Goal: Register for event/course

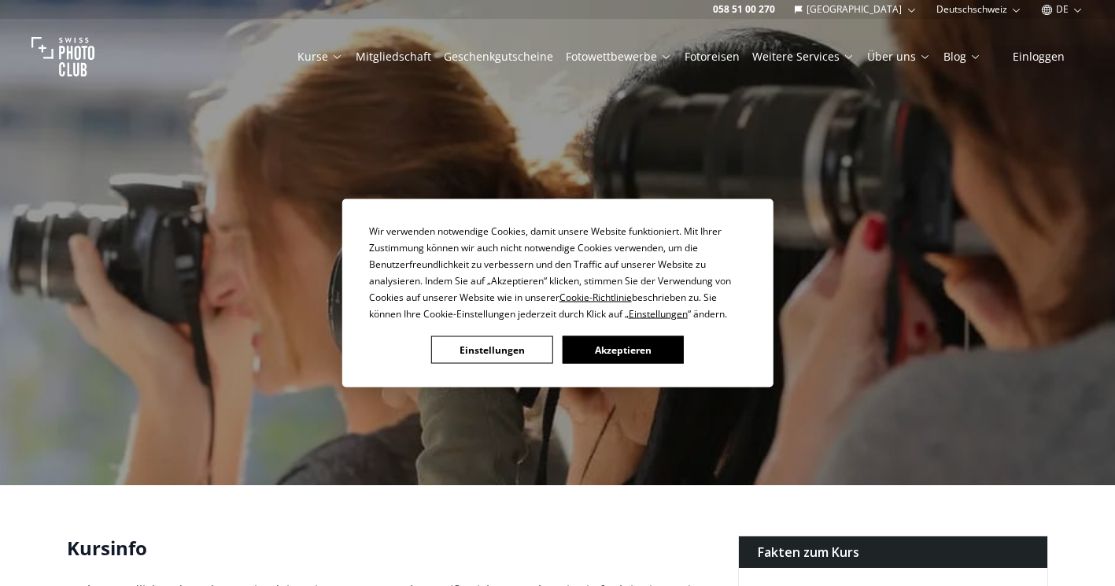
click at [590, 342] on button "Akzeptieren" at bounding box center [622, 350] width 121 height 28
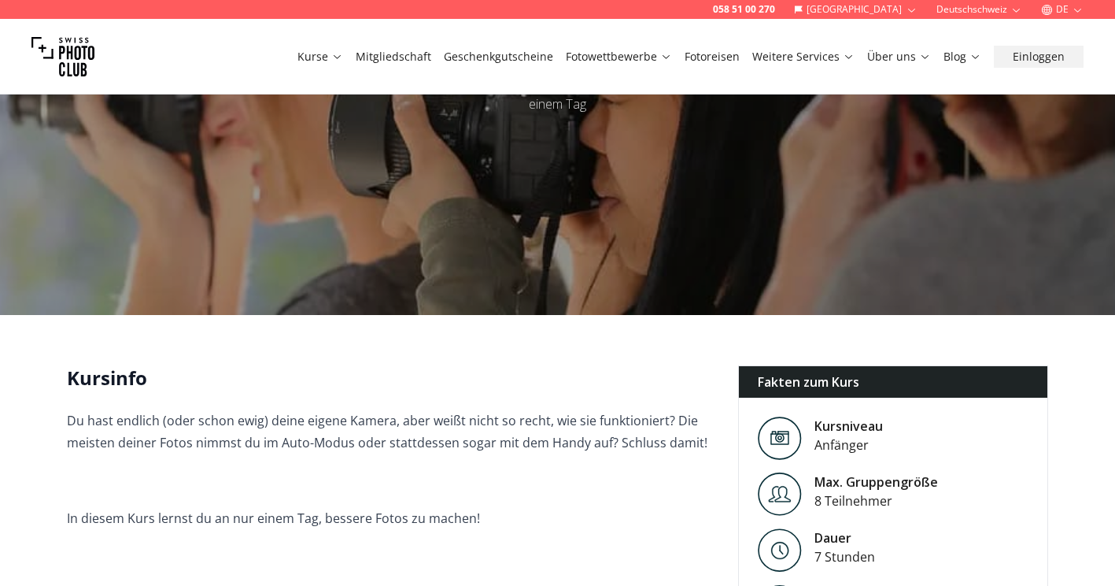
scroll to position [171, 0]
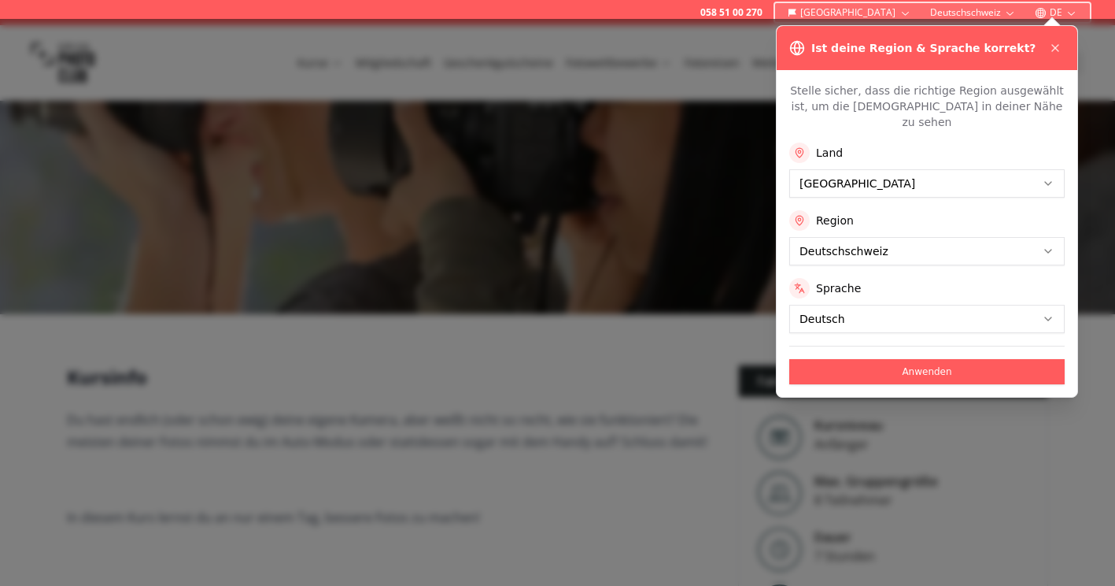
drag, startPoint x: 556, startPoint y: 365, endPoint x: 1065, endPoint y: 52, distance: 597.2
click at [1065, 52] on div "Ist deine Region & Sprache korrekt?" at bounding box center [927, 48] width 301 height 44
click at [1060, 46] on icon at bounding box center [1055, 48] width 13 height 13
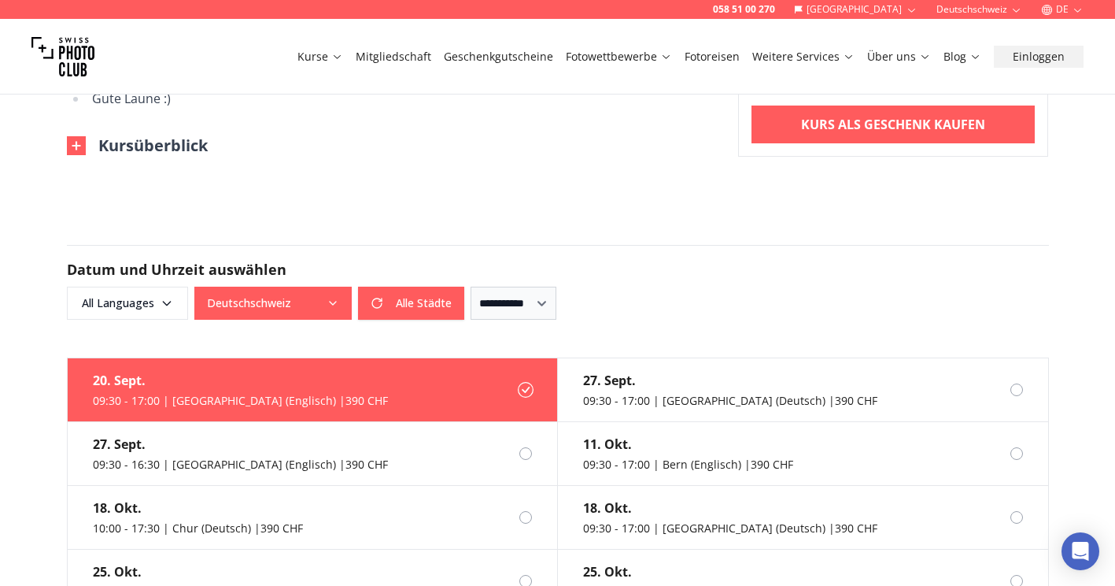
scroll to position [1086, 0]
click at [347, 287] on button "Deutschschweiz" at bounding box center [272, 303] width 157 height 33
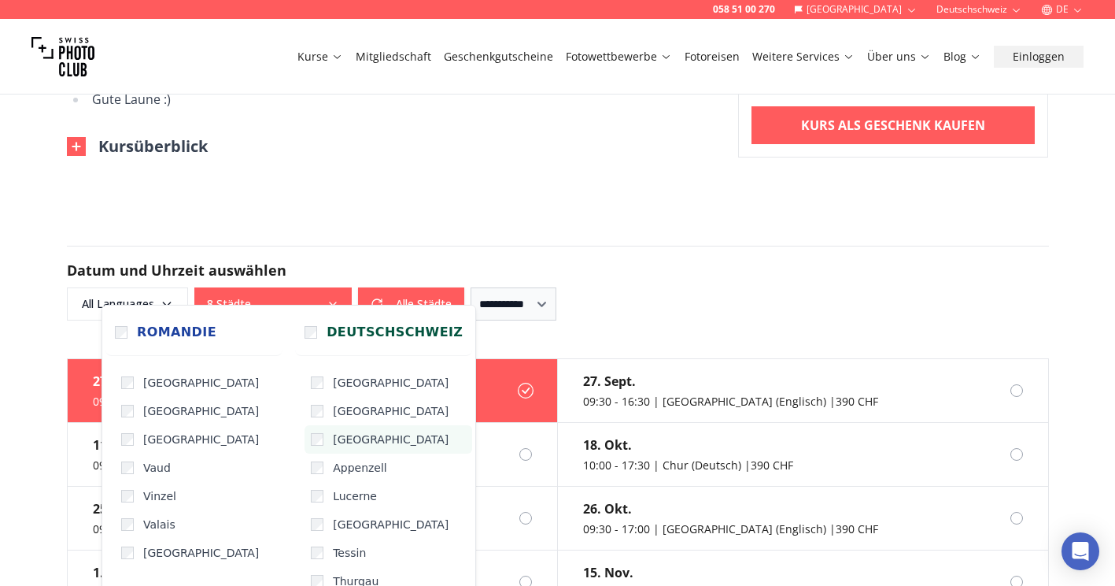
click at [305, 447] on label "[GEOGRAPHIC_DATA]" at bounding box center [389, 439] width 168 height 28
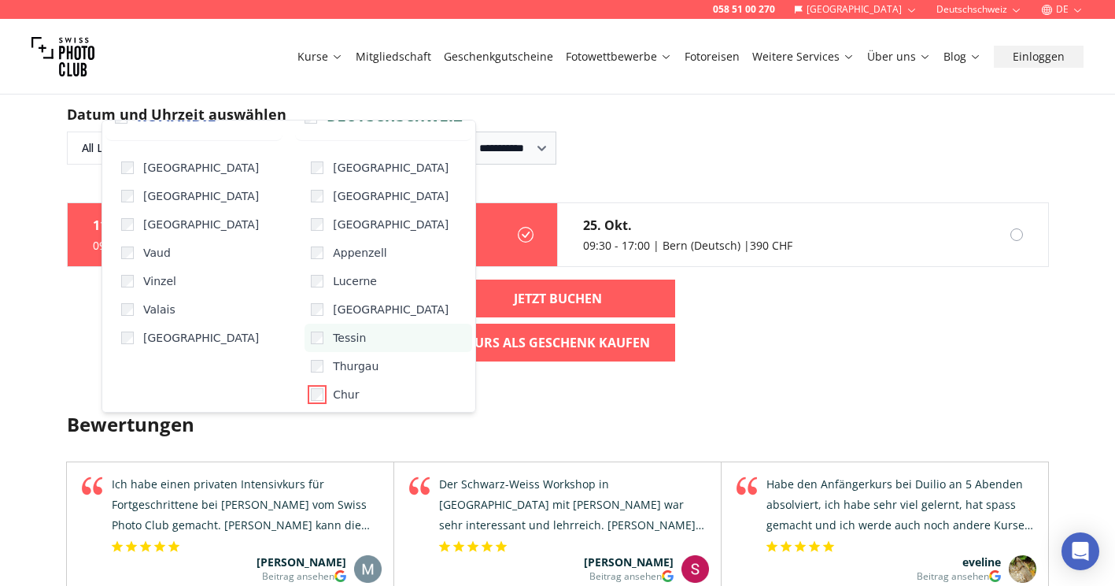
scroll to position [1241, 0]
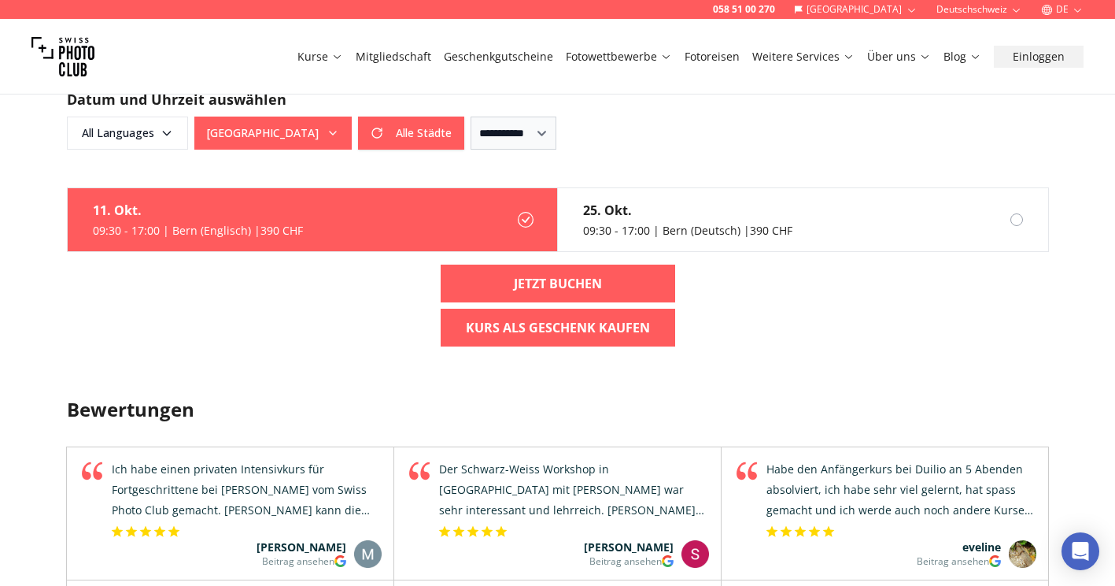
scroll to position [1262, 0]
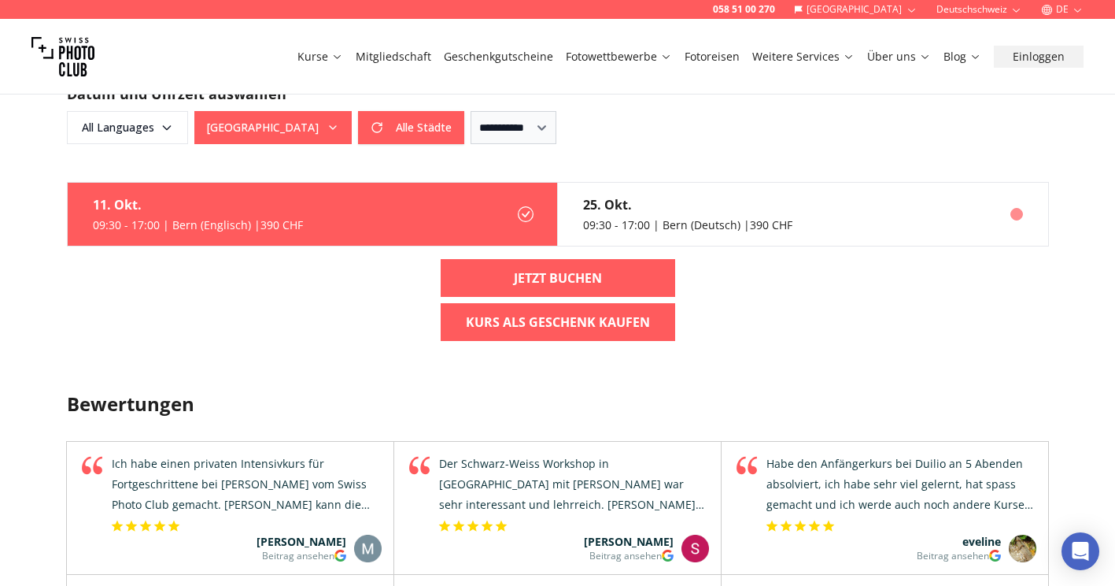
click at [725, 195] on div "25. Okt." at bounding box center [687, 204] width 209 height 19
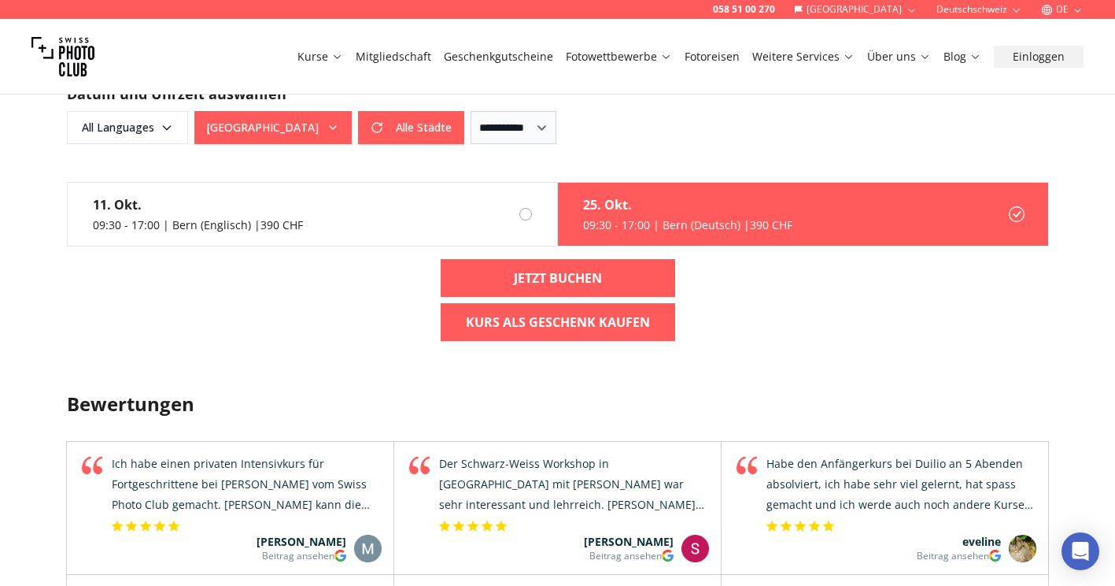
click at [725, 195] on div "25. Okt." at bounding box center [687, 204] width 209 height 19
click at [784, 326] on div "[DATE] 09:30 - 17:00 | Bern (Englisch) | 390 CHF [DATE] 09:30 - 17:00 | Bern (D…" at bounding box center [557, 268] width 1007 height 172
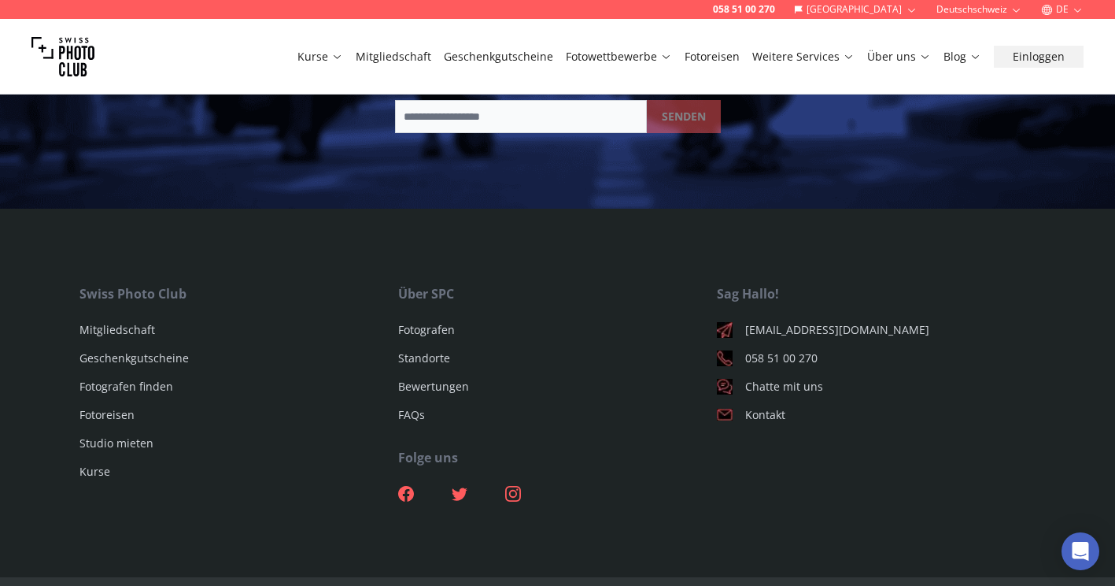
scroll to position [2365, 0]
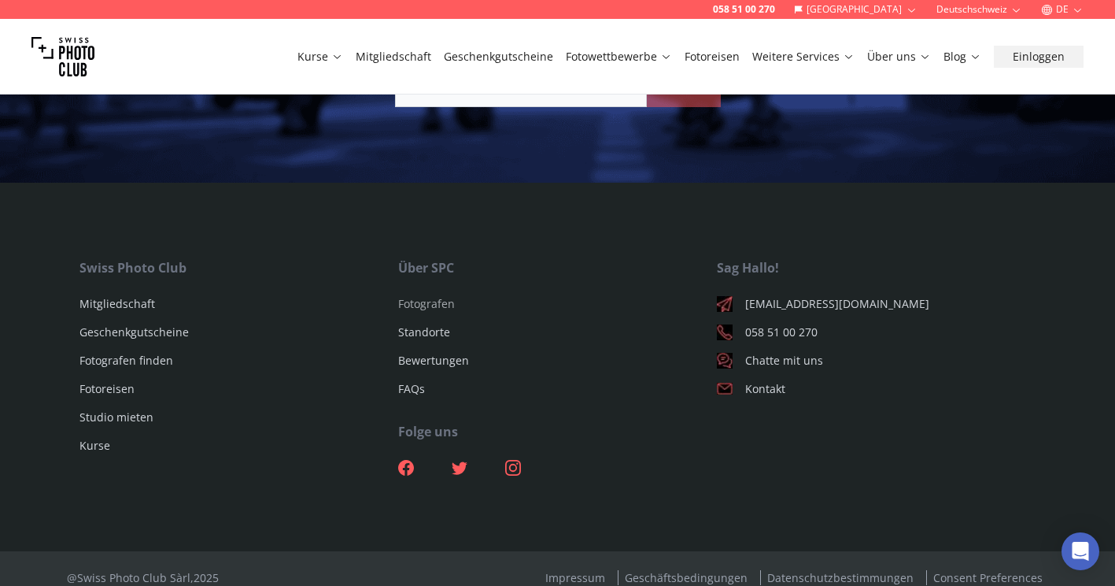
click at [424, 296] on link "Fotografen" at bounding box center [426, 303] width 57 height 15
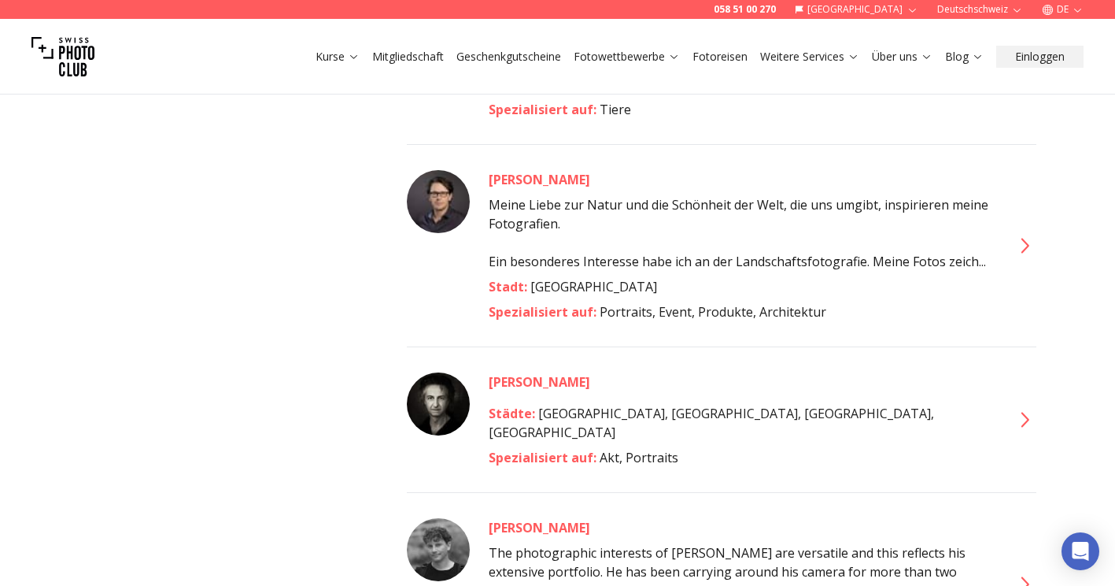
scroll to position [4671, 0]
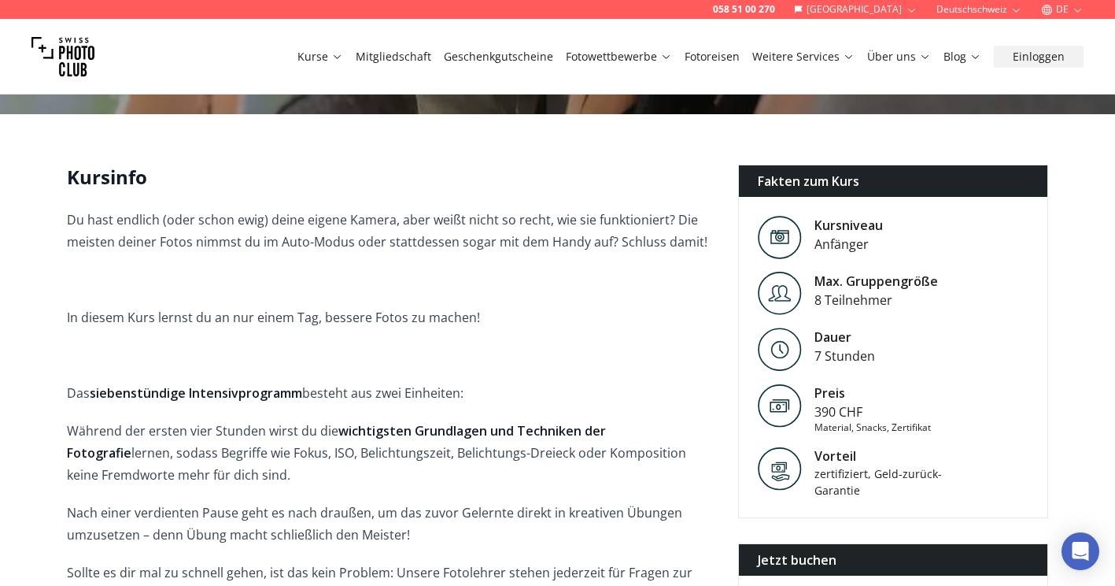
scroll to position [370, 0]
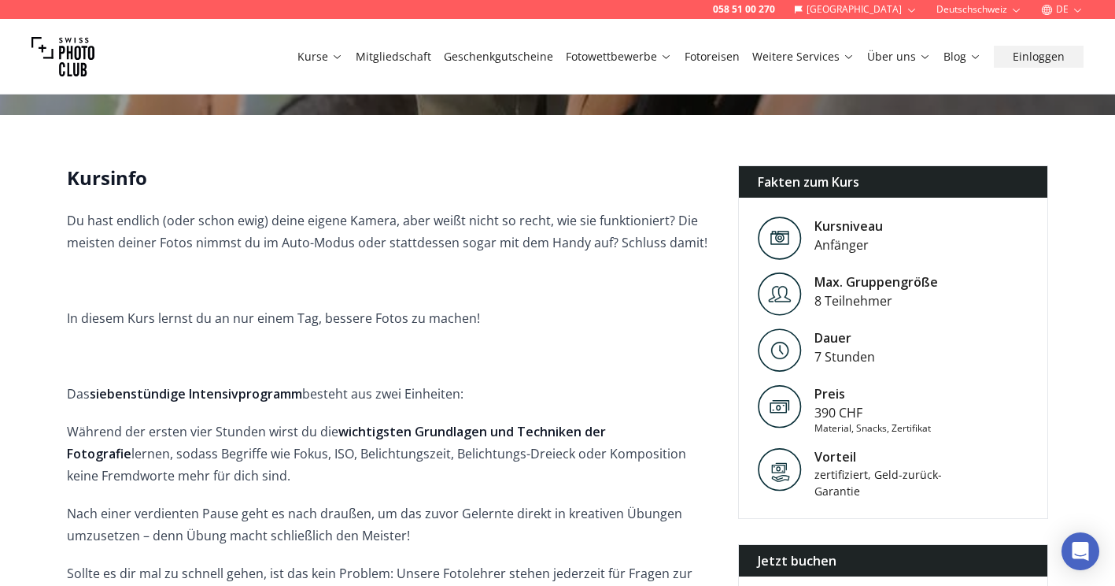
drag, startPoint x: 326, startPoint y: 527, endPoint x: 402, endPoint y: 579, distance: 92.8
drag, startPoint x: 402, startPoint y: 579, endPoint x: 385, endPoint y: 309, distance: 270.5
click at [385, 309] on p "In diesem Kurs lernst du an nur einem Tag, bessere Fotos zu machen!" at bounding box center [390, 318] width 646 height 22
